Goal: Information Seeking & Learning: Learn about a topic

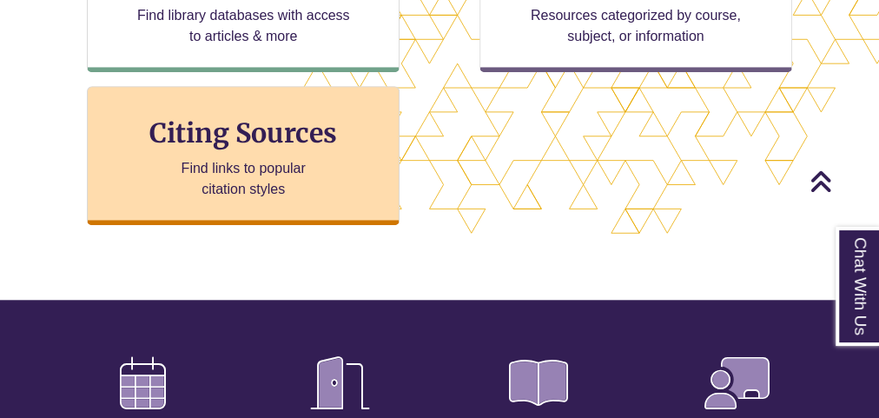
scroll to position [556, 0]
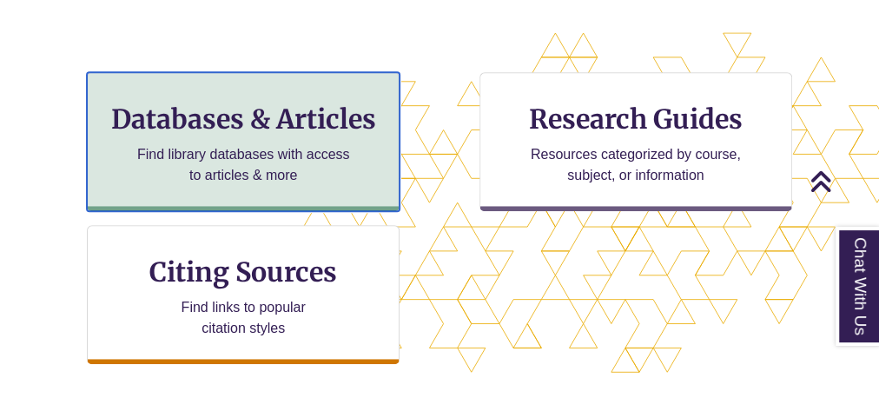
click at [271, 120] on h3 "Databases & Articles" at bounding box center [243, 118] width 283 height 33
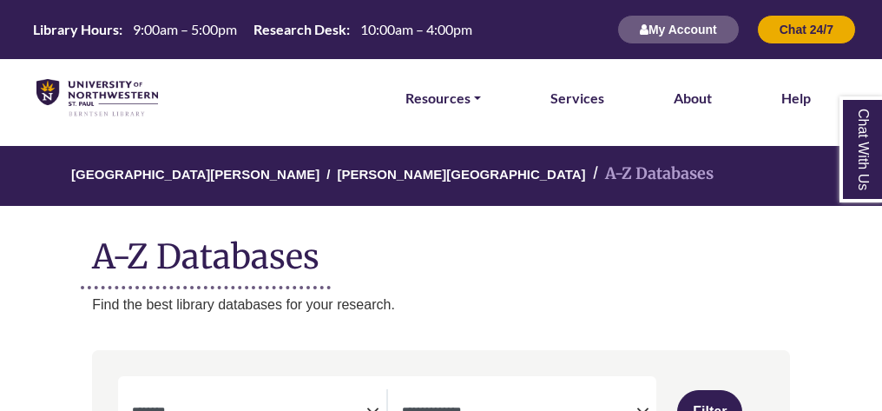
select select "Database Subject Filter"
select select "Database Types Filter"
select select "Database Subject Filter"
select select "Database Types Filter"
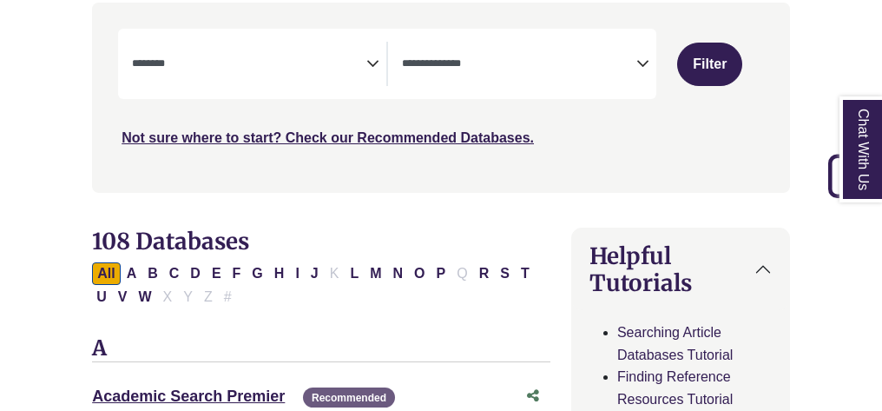
scroll to position [417, 0]
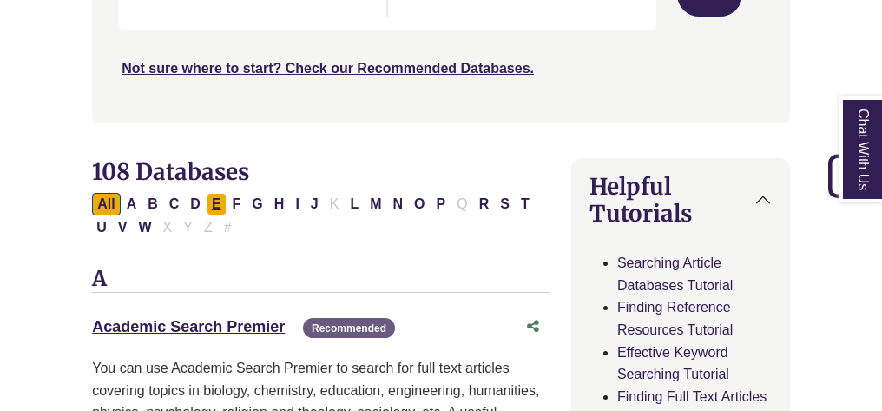
click at [212, 209] on button "E" at bounding box center [217, 204] width 20 height 23
select select "Database Subject Filter"
select select "Database Types Filter"
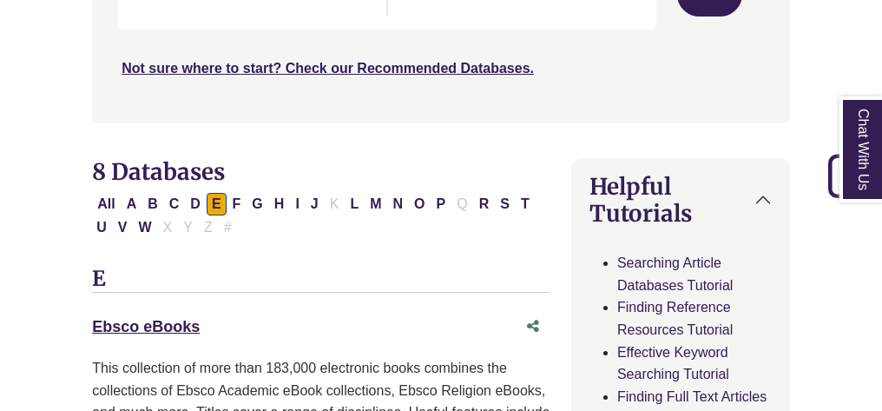
scroll to position [486, 0]
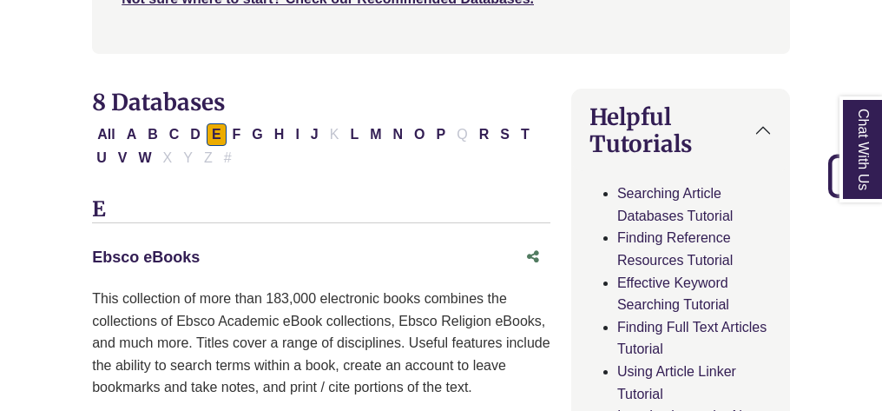
click at [192, 254] on link "Ebsco eBooks This link opens in a new window" at bounding box center [146, 256] width 108 height 17
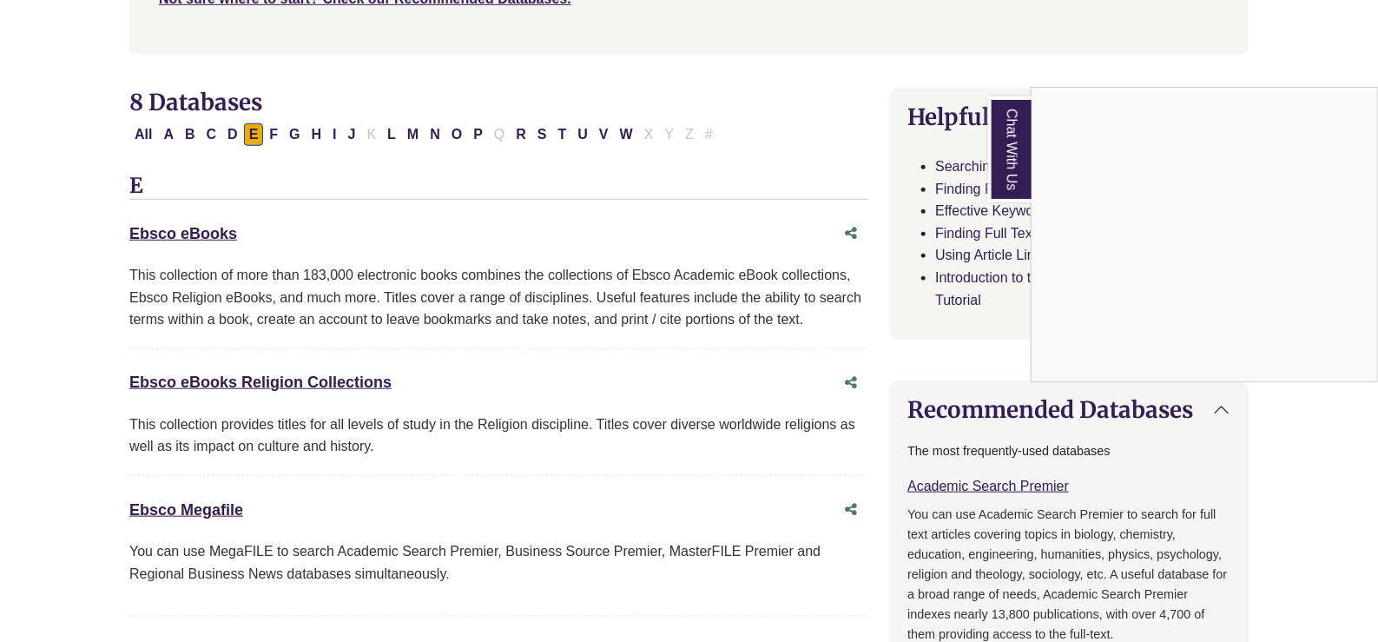
click at [225, 379] on div "Chat With Us" at bounding box center [689, 321] width 1378 height 642
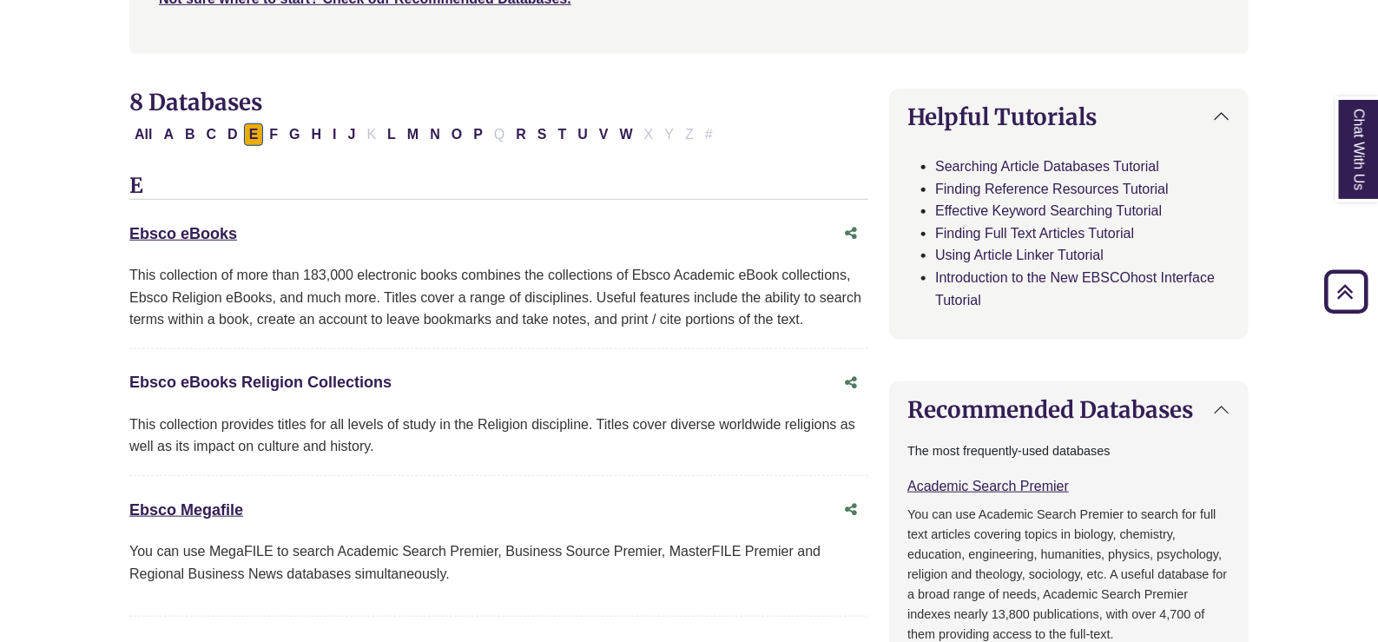
click at [226, 379] on link "Ebsco eBooks Religion Collections This link opens in a new window" at bounding box center [260, 381] width 262 height 17
